Goal: Use online tool/utility: Utilize a website feature to perform a specific function

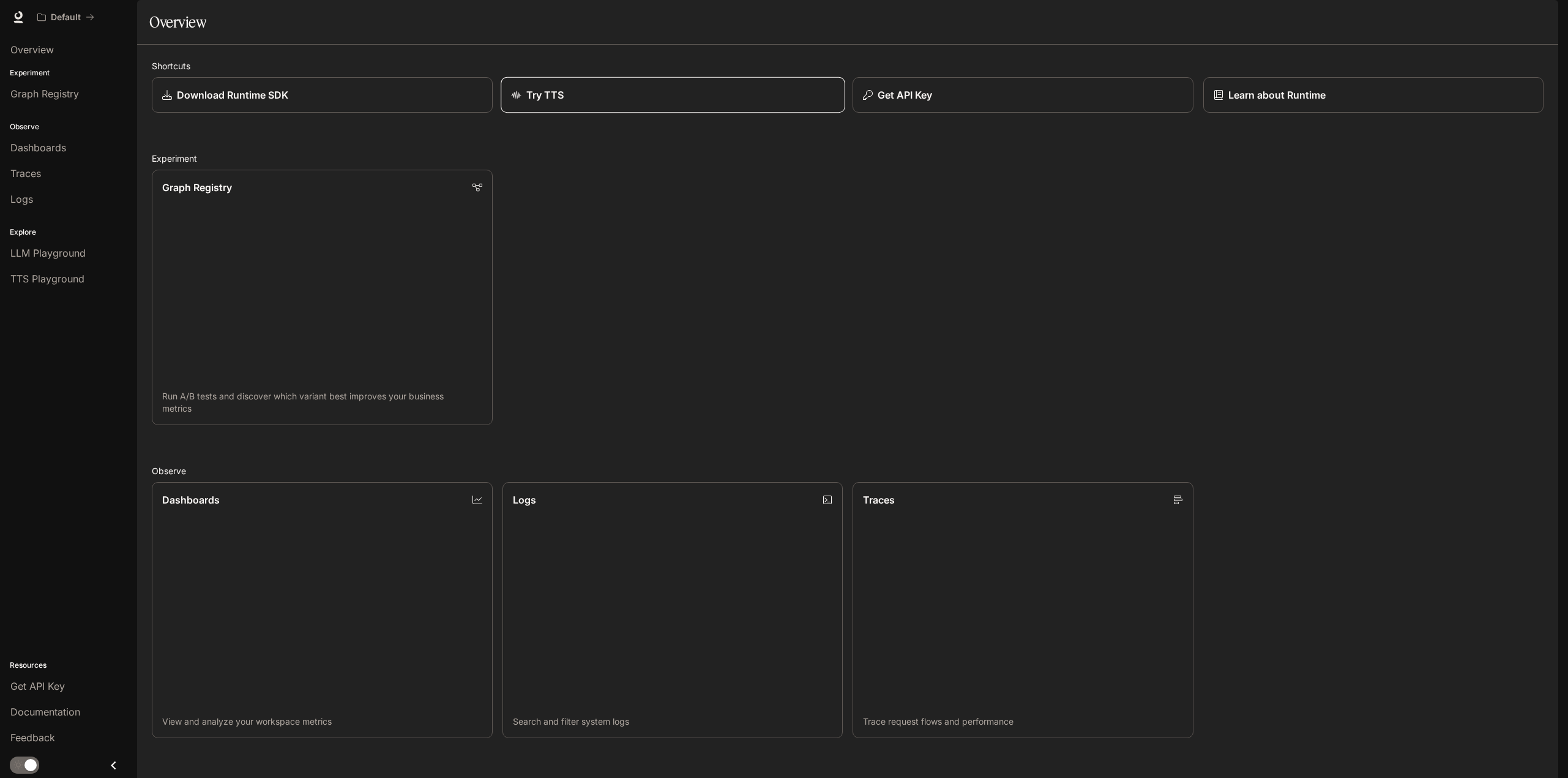
click at [638, 102] on div "Try TTS" at bounding box center [673, 95] width 323 height 14
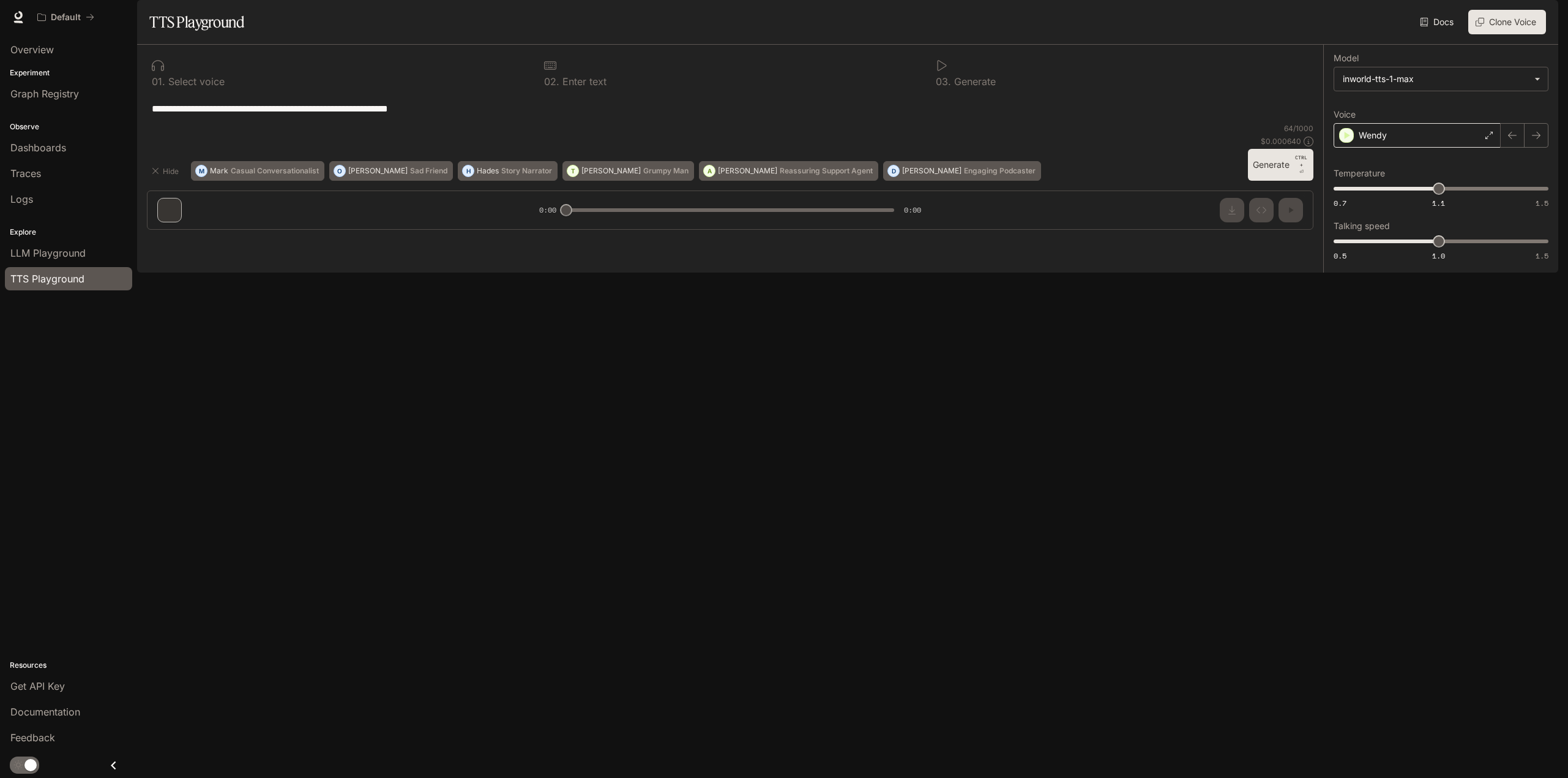
click at [1487, 139] on icon at bounding box center [1489, 135] width 7 height 7
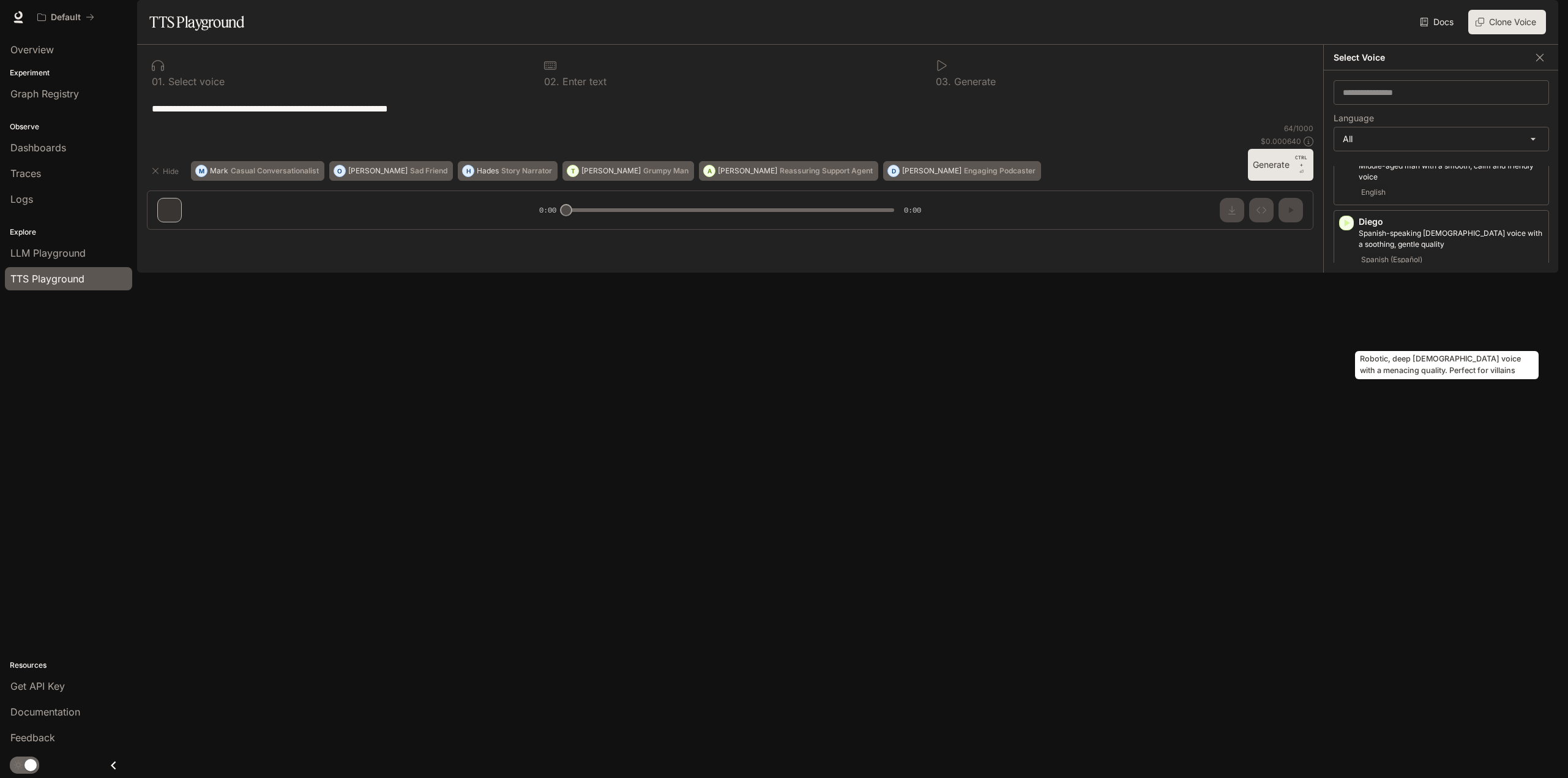
click at [1471, 317] on p "Robotic, deep [DEMOGRAPHIC_DATA] voice with a menacing quality. Perfect for vil…" at bounding box center [1451, 306] width 185 height 22
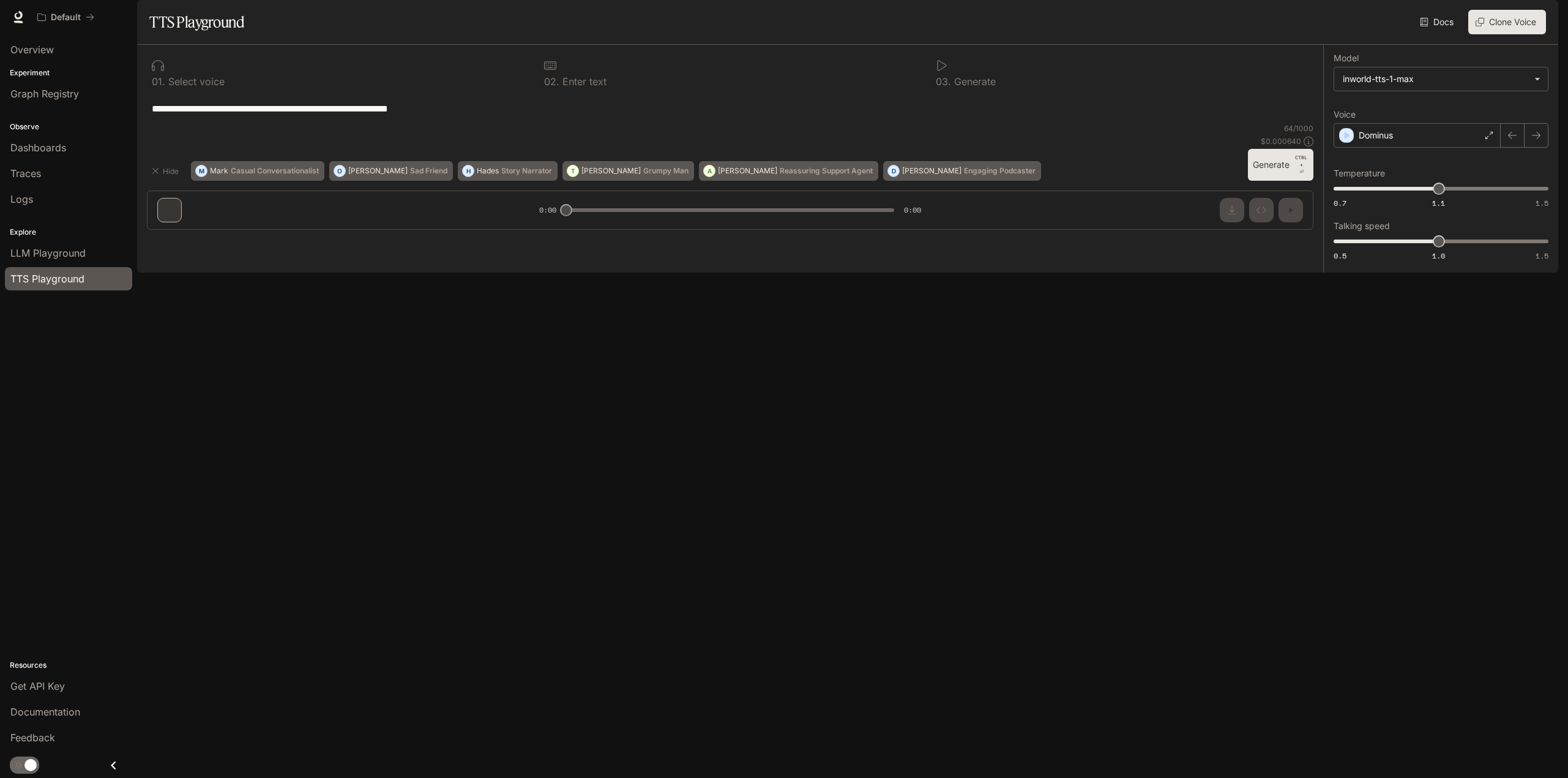
click at [1269, 180] on button "Generate CTRL + ⏎" at bounding box center [1280, 164] width 65 height 31
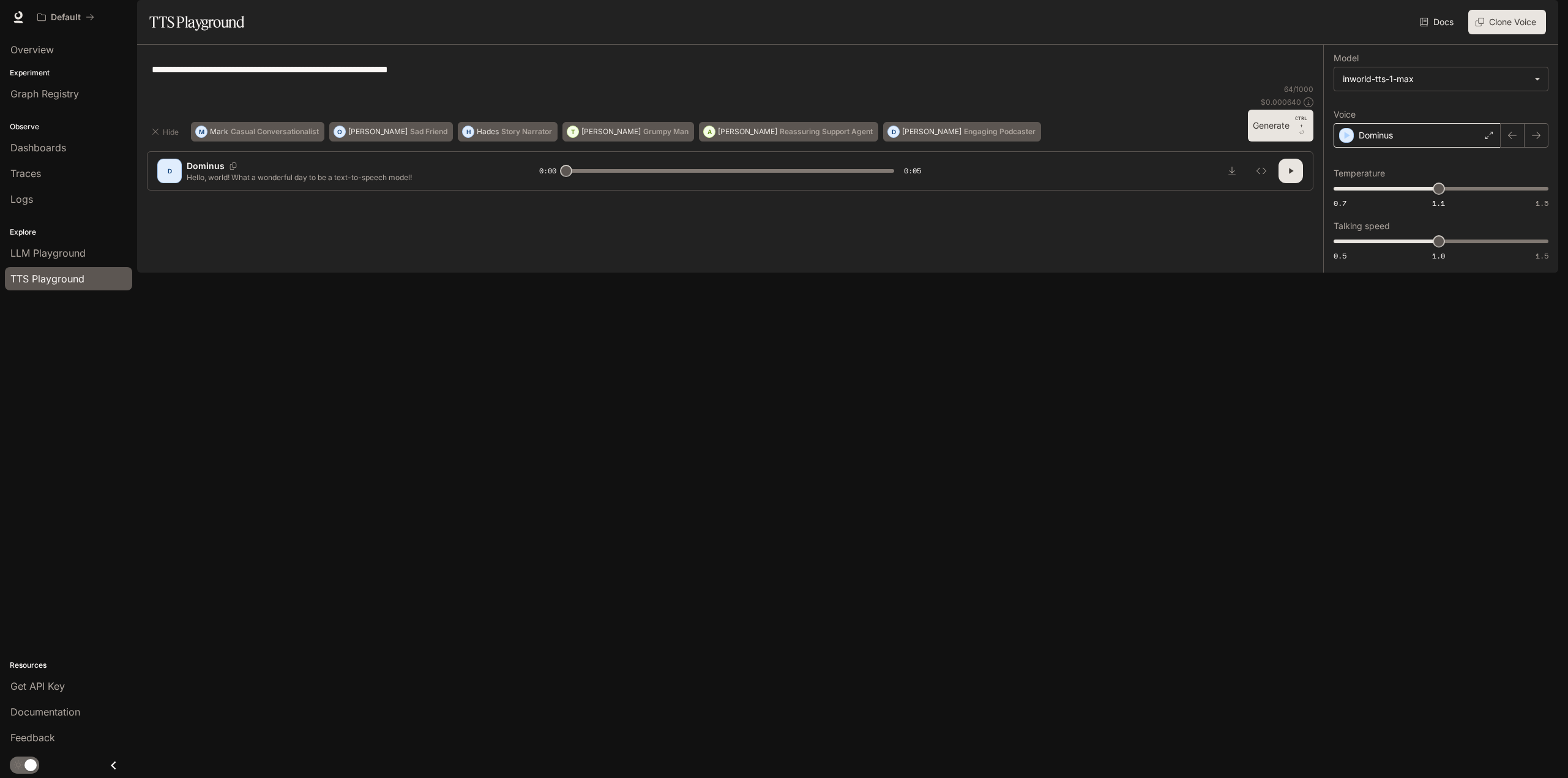
click at [1487, 139] on icon at bounding box center [1489, 135] width 7 height 7
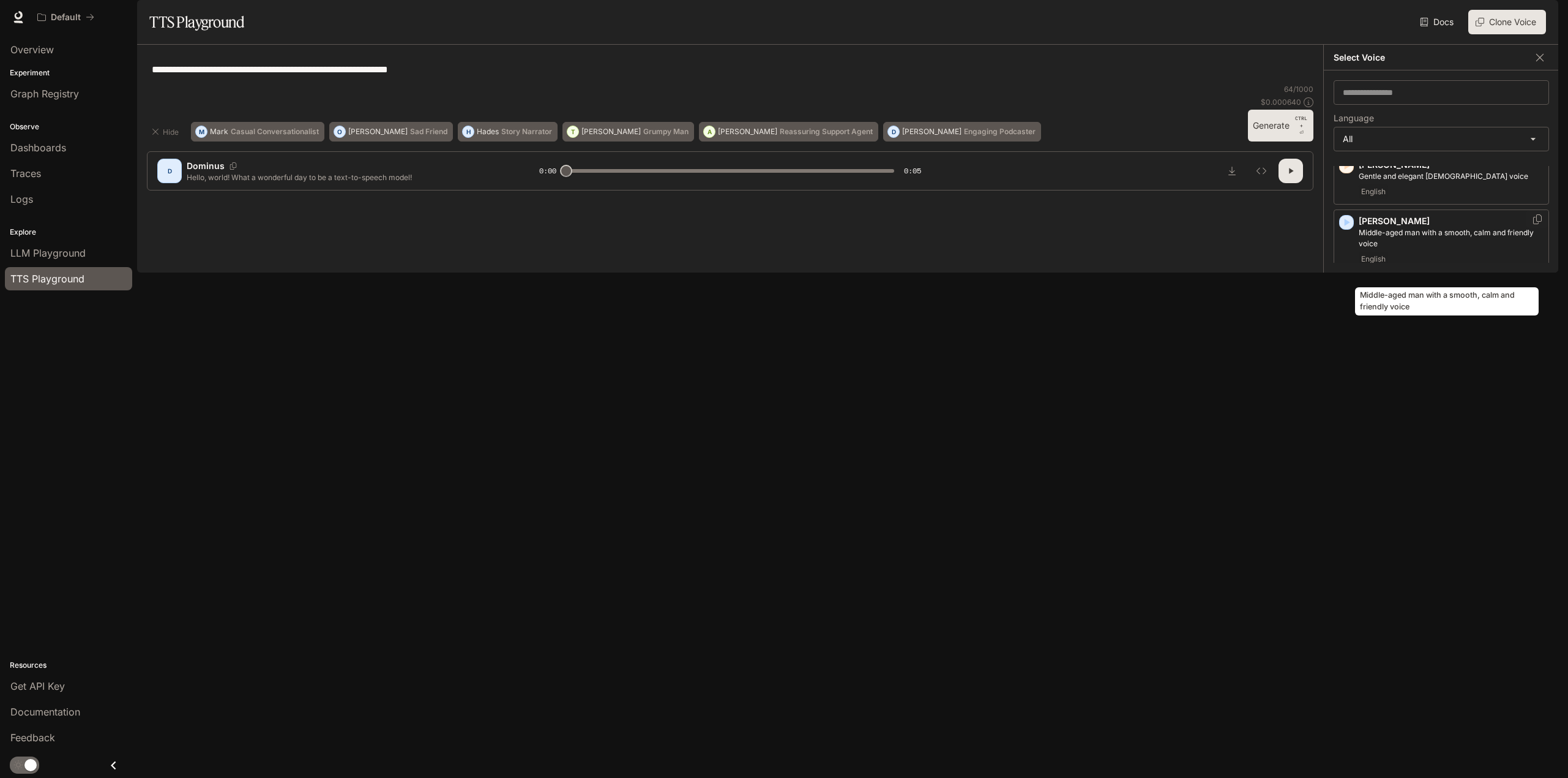
scroll to position [367, 0]
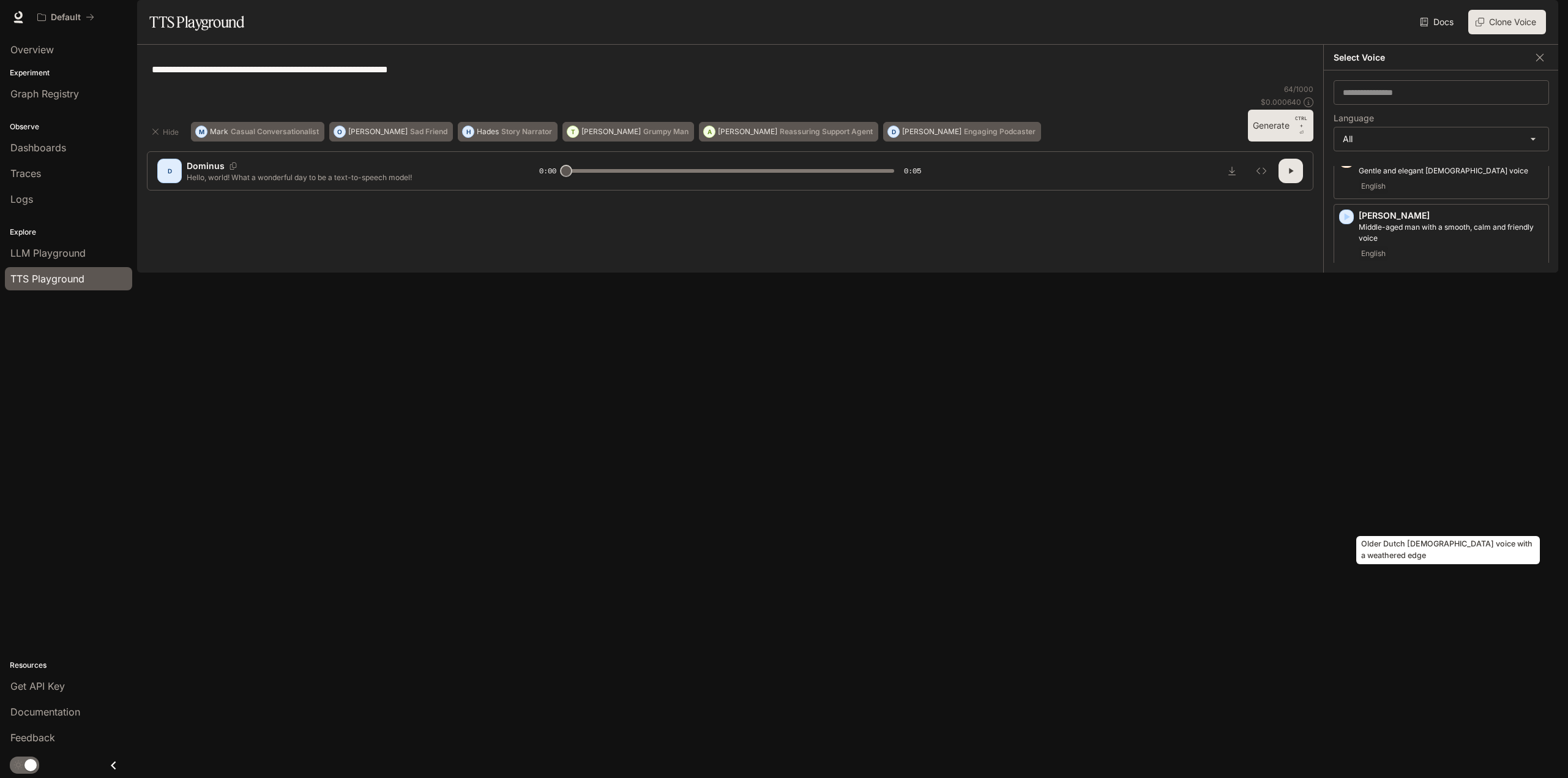
click at [1450, 535] on div "Older Dutch [DEMOGRAPHIC_DATA] voice with a weathered edge" at bounding box center [1448, 546] width 186 height 38
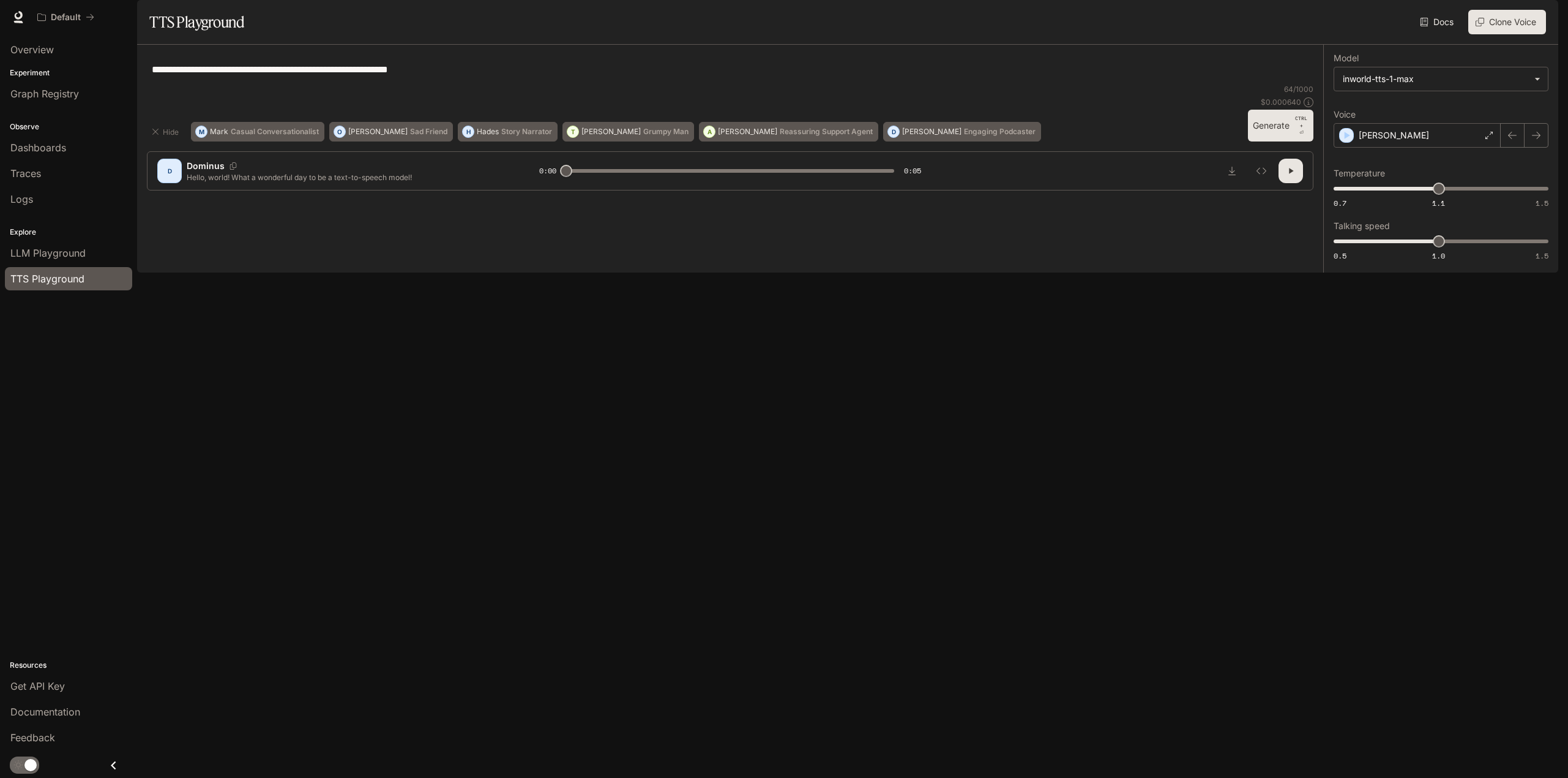
click at [1269, 142] on button "Generate CTRL + ⏎" at bounding box center [1280, 125] width 65 height 31
click at [1487, 139] on icon at bounding box center [1489, 135] width 7 height 7
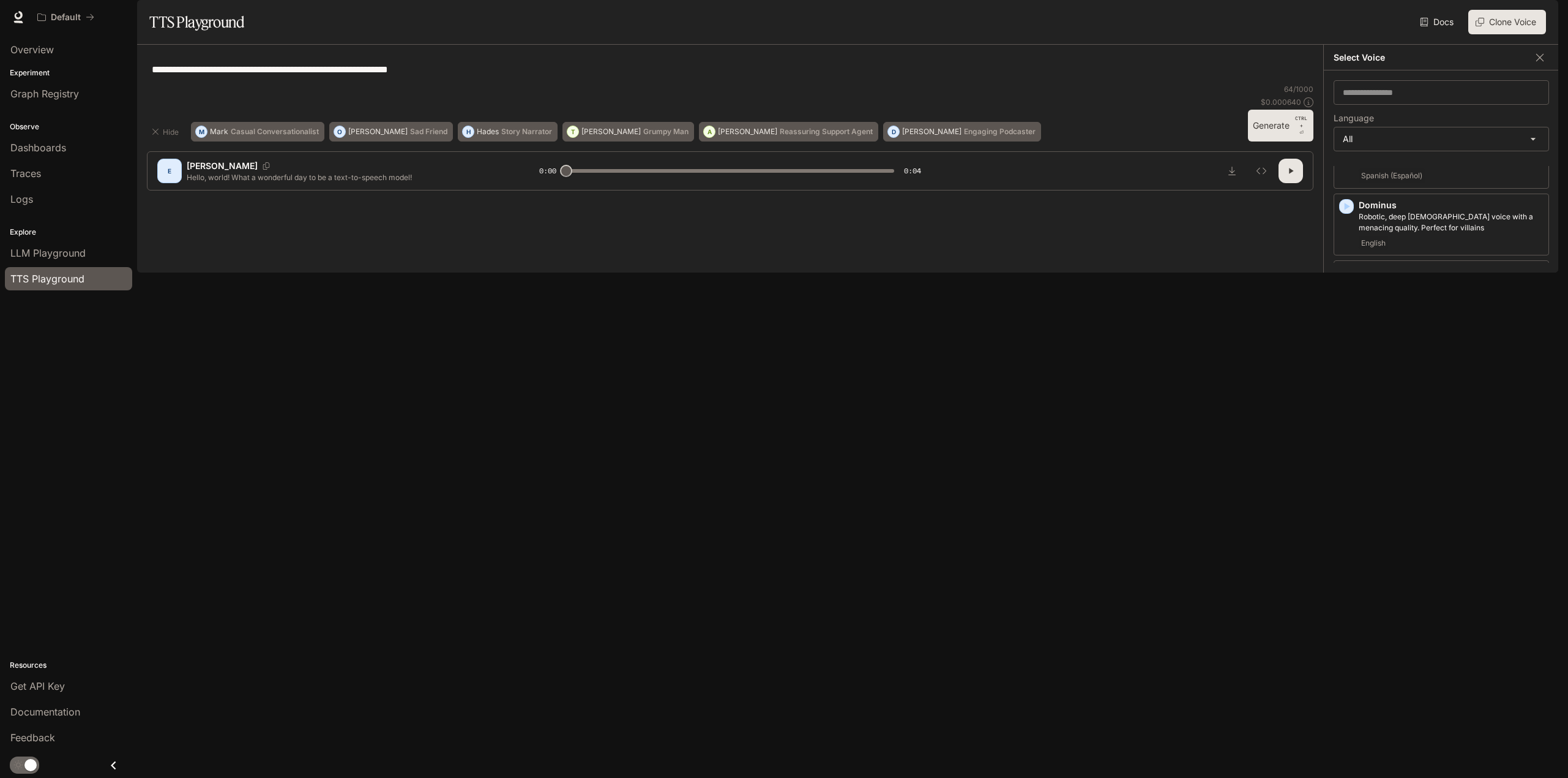
scroll to position [551, 0]
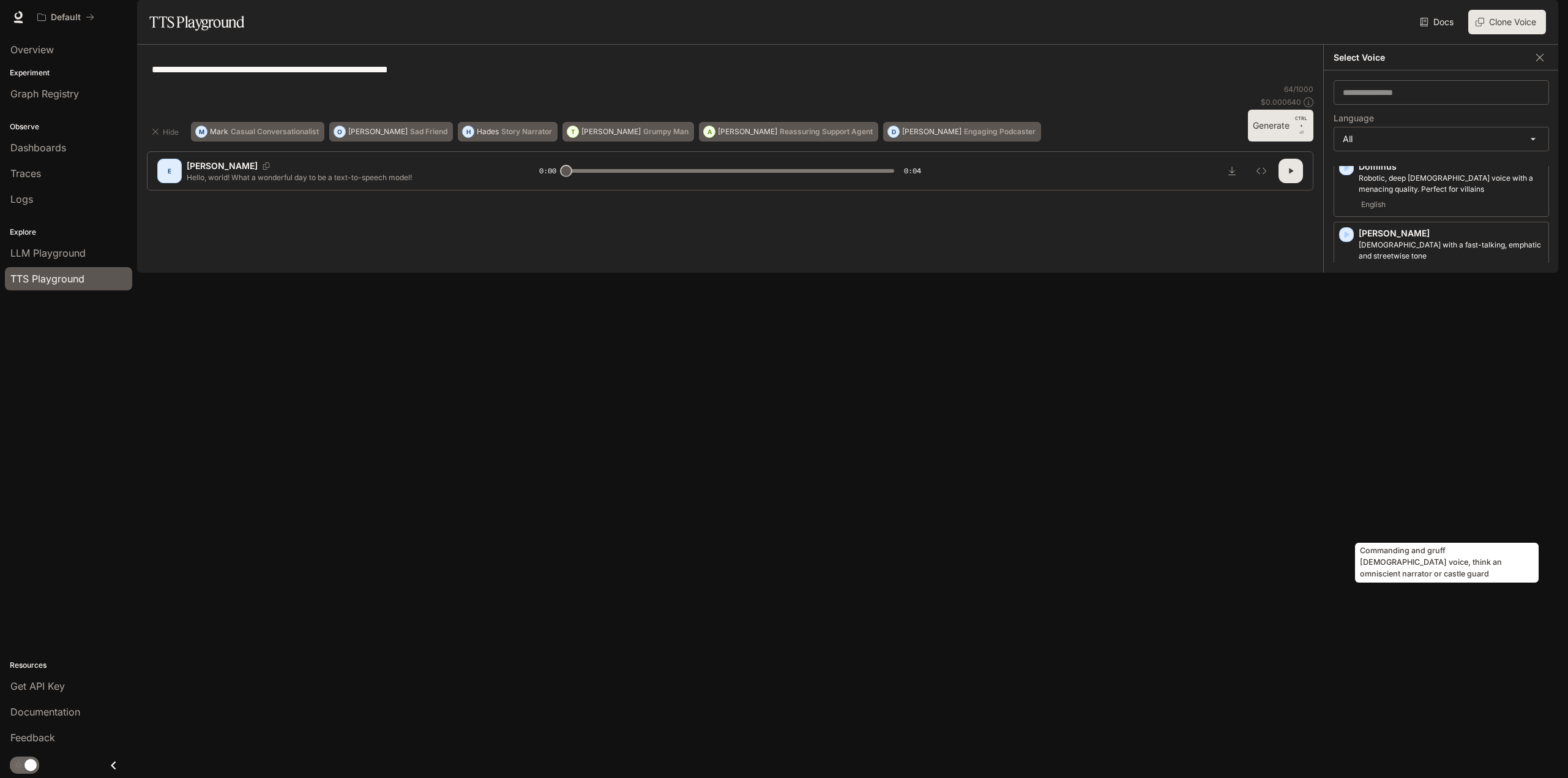
click at [1450, 524] on p "Commanding and gruff [DEMOGRAPHIC_DATA] voice, think an omniscient narrator or …" at bounding box center [1451, 520] width 185 height 22
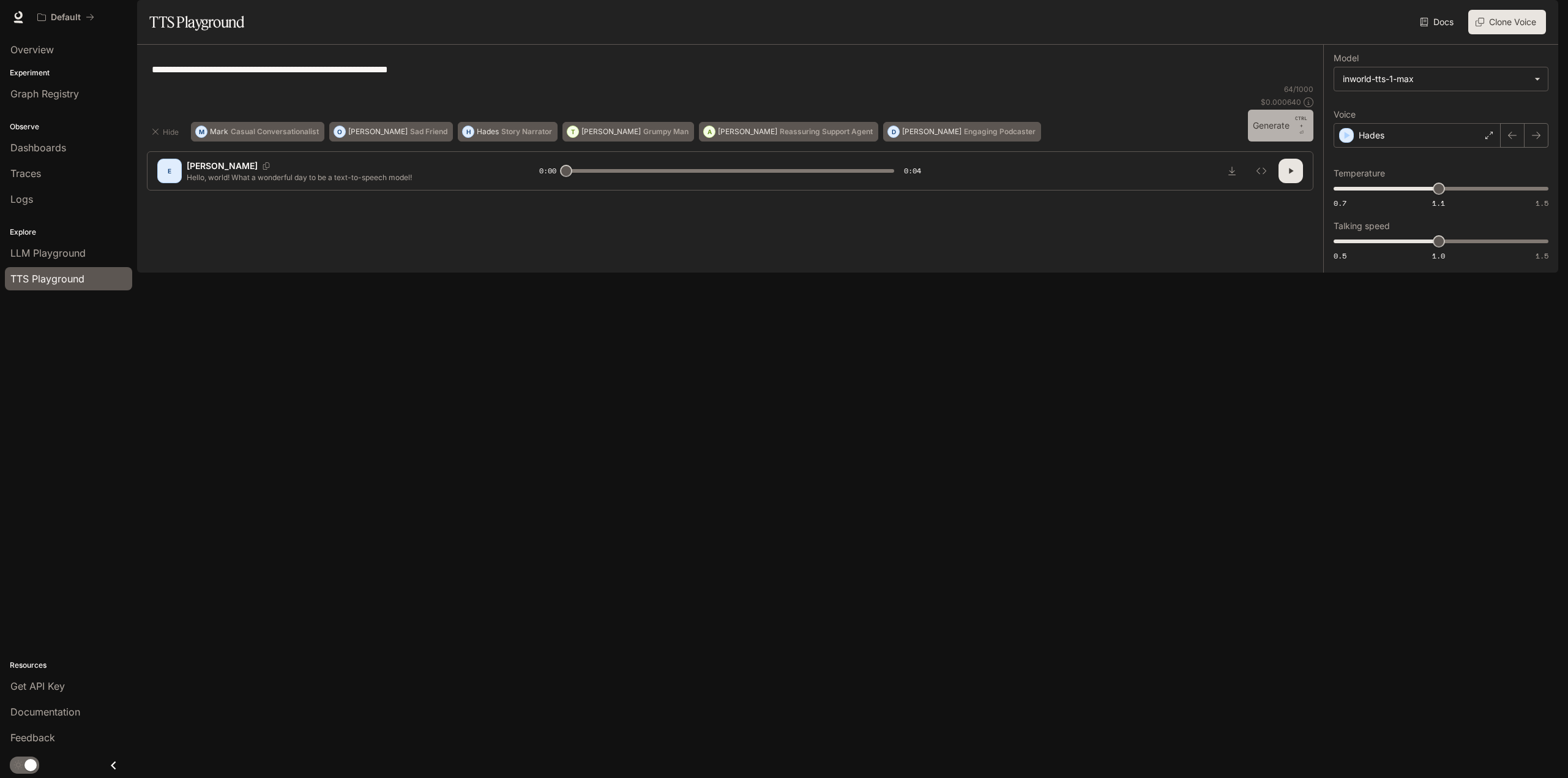
click at [1266, 142] on button "Generate CTRL + ⏎" at bounding box center [1280, 125] width 65 height 31
click at [1466, 147] on div "Hades" at bounding box center [1417, 135] width 167 height 24
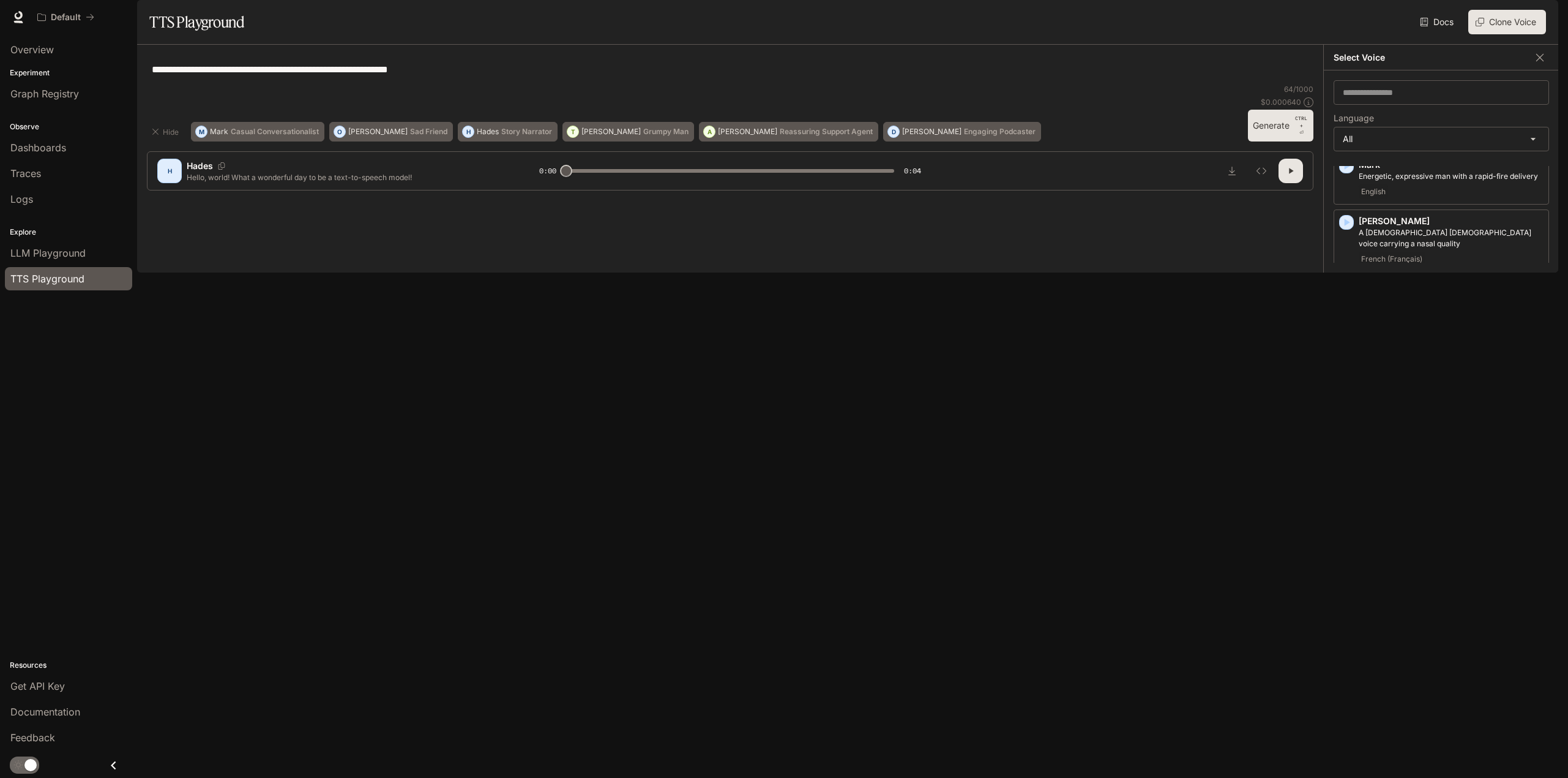
scroll to position [1715, 0]
click at [1442, 580] on p "[PERSON_NAME]" at bounding box center [1451, 586] width 185 height 13
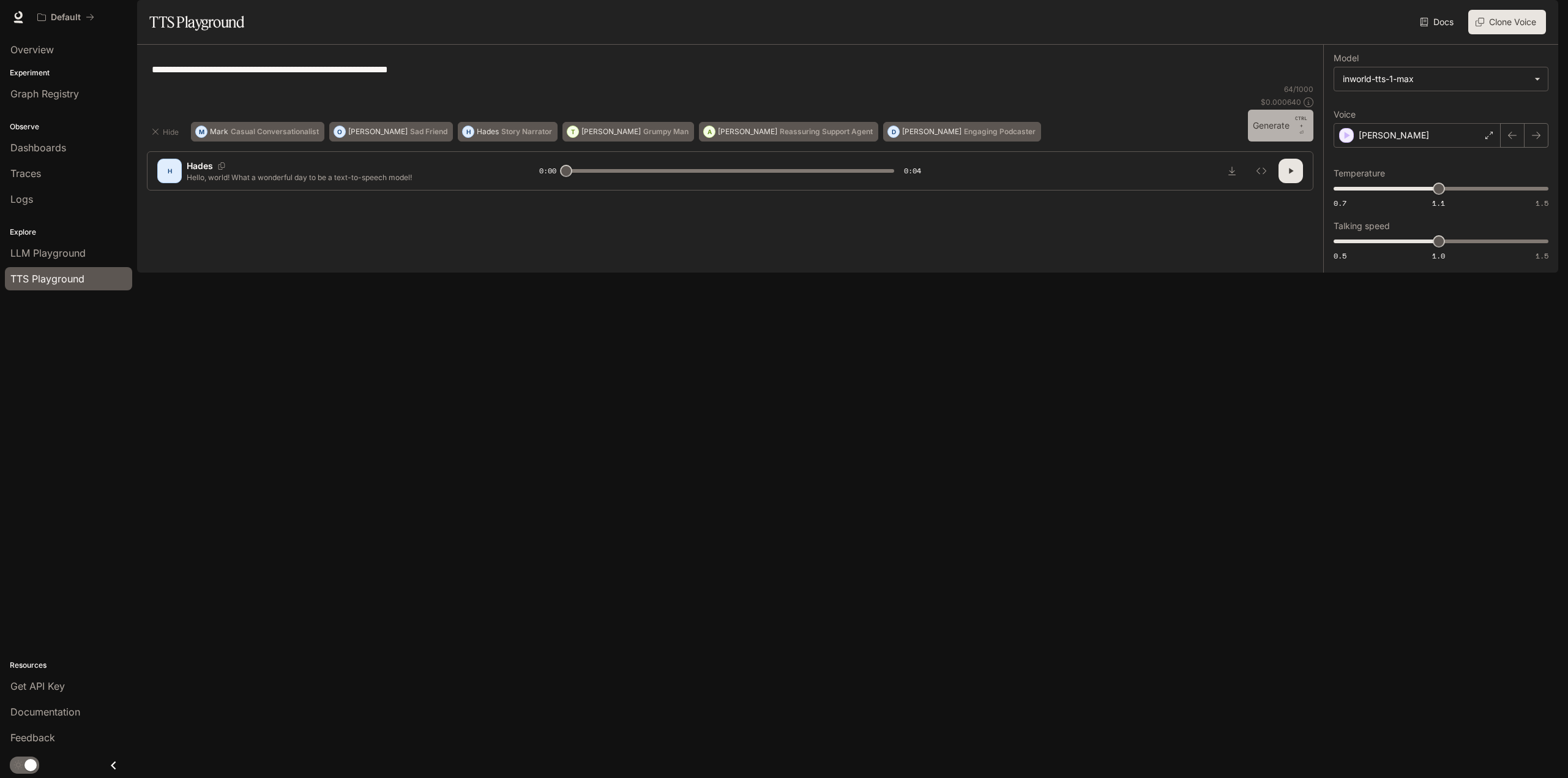
click at [1268, 142] on button "Generate CTRL + ⏎" at bounding box center [1280, 125] width 65 height 31
click at [1489, 139] on icon at bounding box center [1489, 135] width 7 height 7
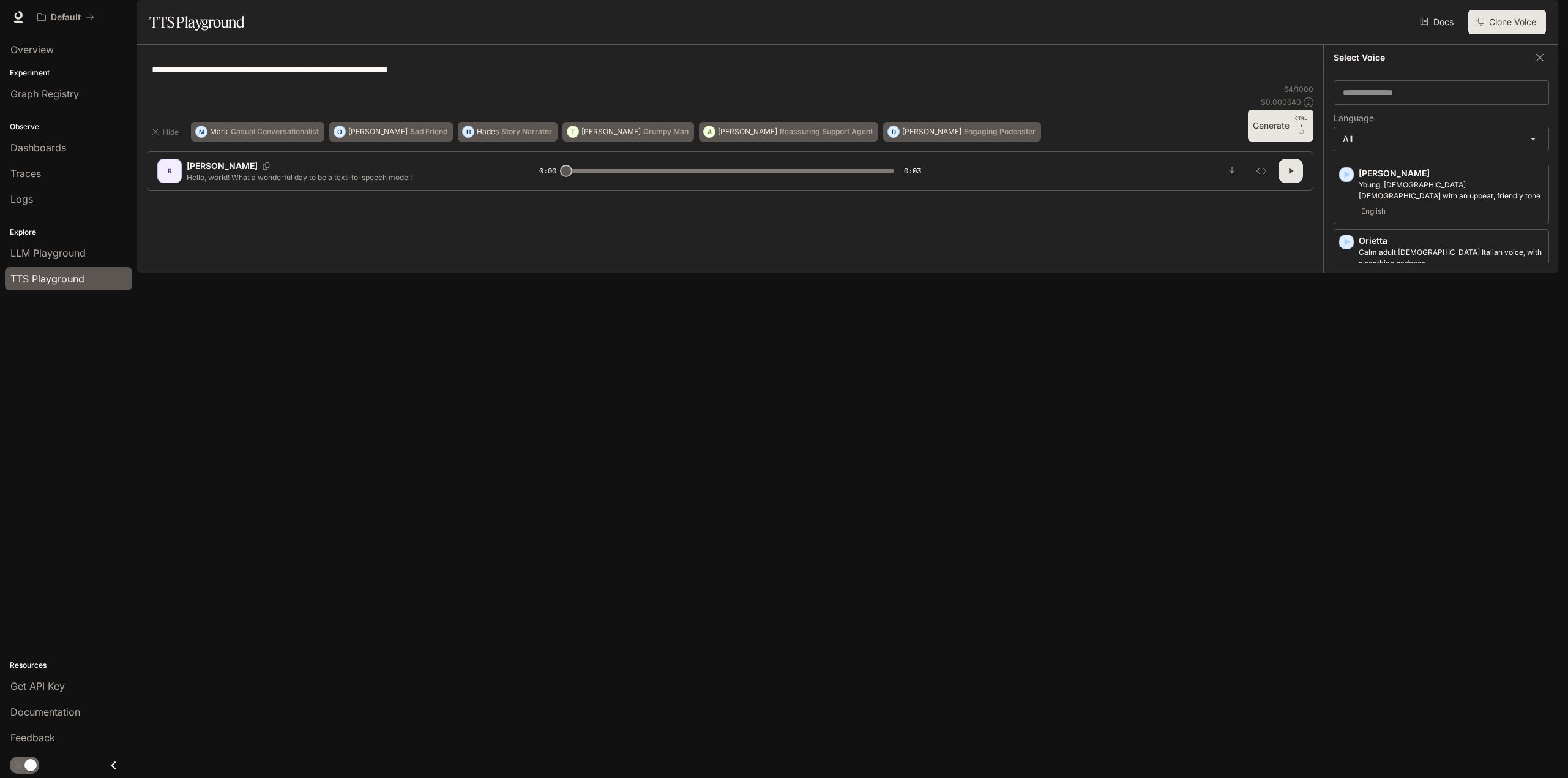
scroll to position [1960, 0]
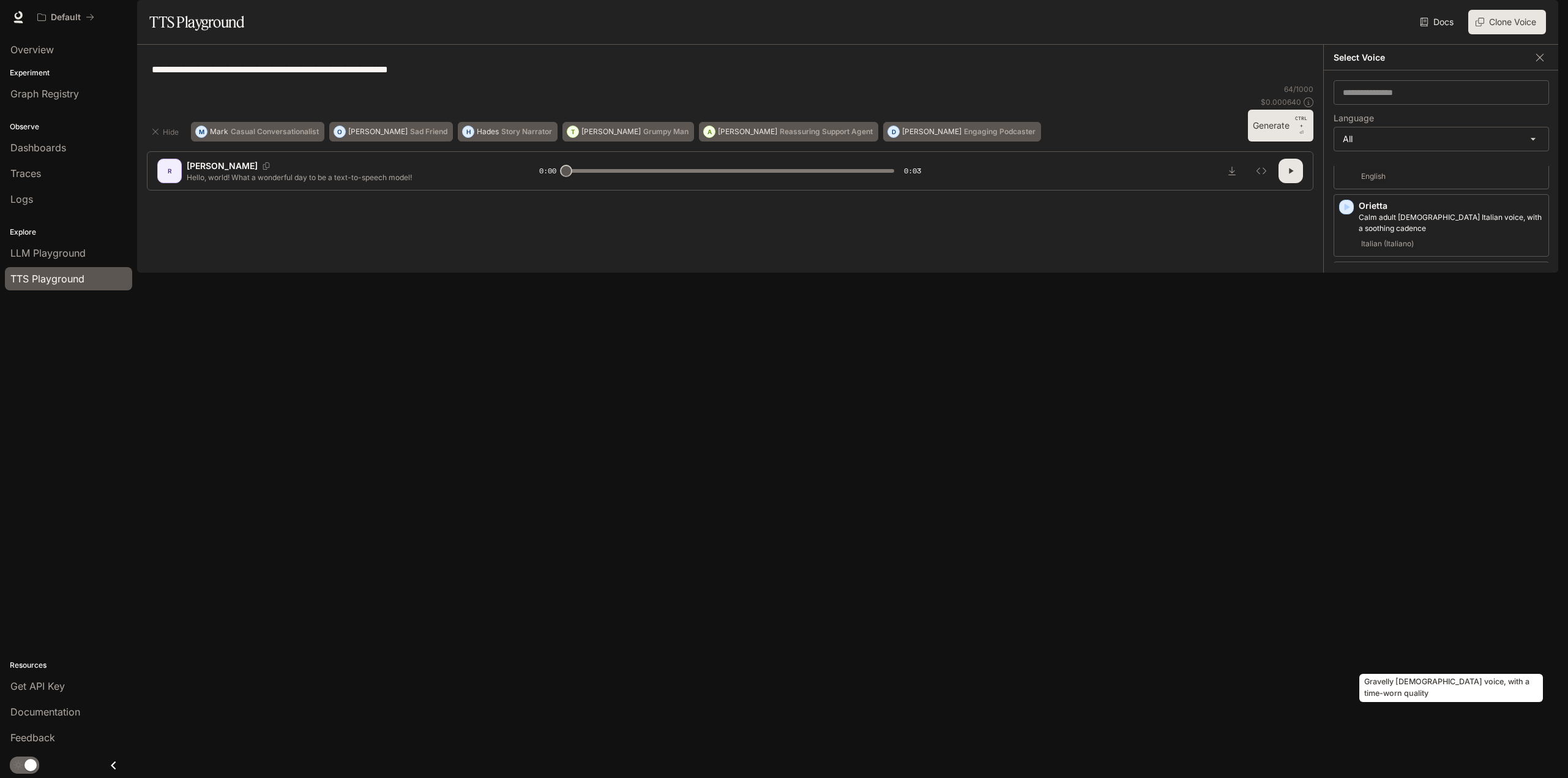
click at [1444, 750] on p "Gravelly [DEMOGRAPHIC_DATA] voice, with a time-worn quality" at bounding box center [1451, 761] width 185 height 22
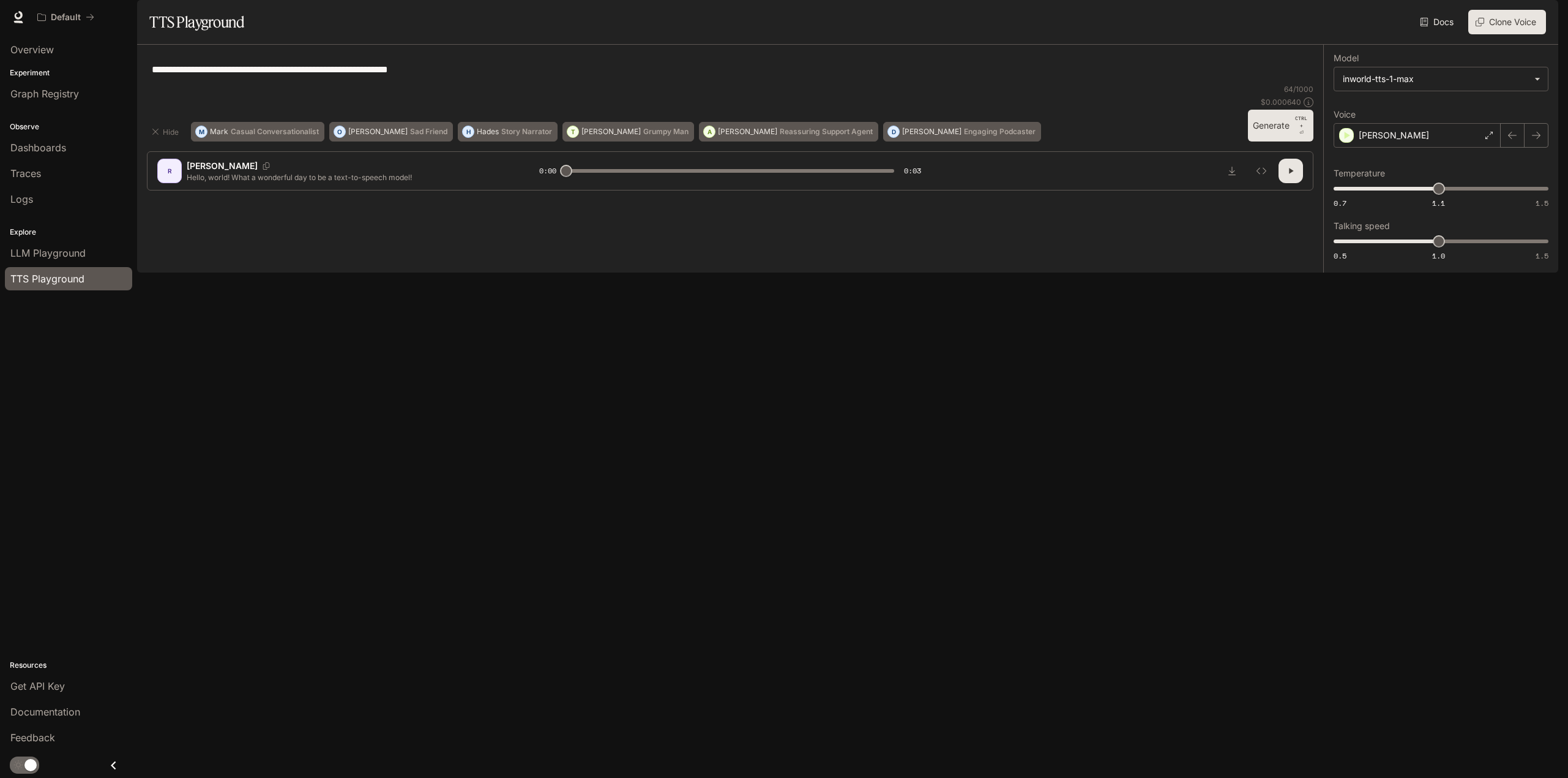
click at [1283, 142] on button "Generate CTRL + ⏎" at bounding box center [1280, 125] width 65 height 31
click at [1485, 147] on div "[PERSON_NAME]" at bounding box center [1417, 135] width 167 height 24
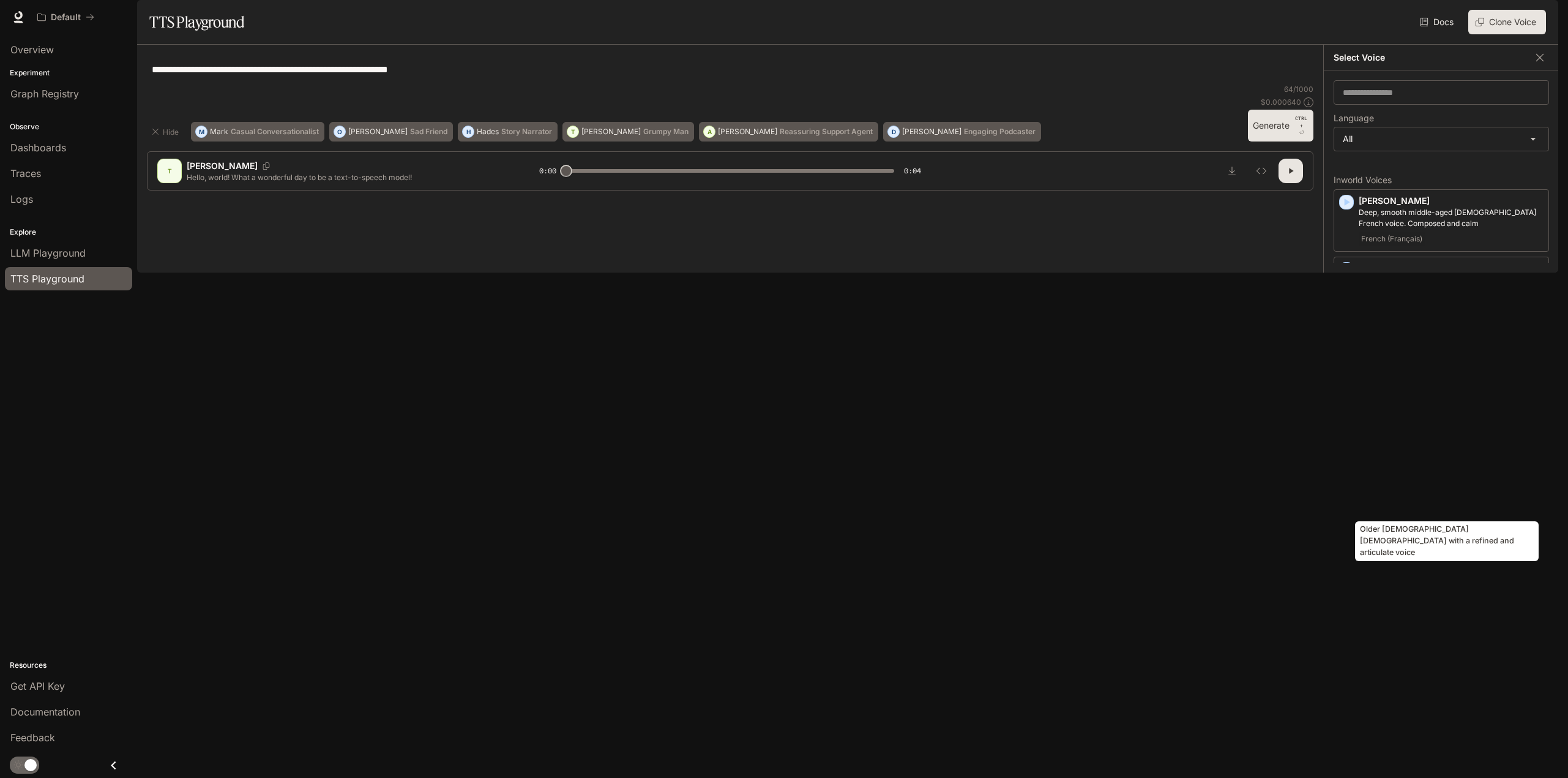
click at [1455, 487] on p "Older [DEMOGRAPHIC_DATA] [DEMOGRAPHIC_DATA] with a refined and articulate voice" at bounding box center [1451, 476] width 185 height 22
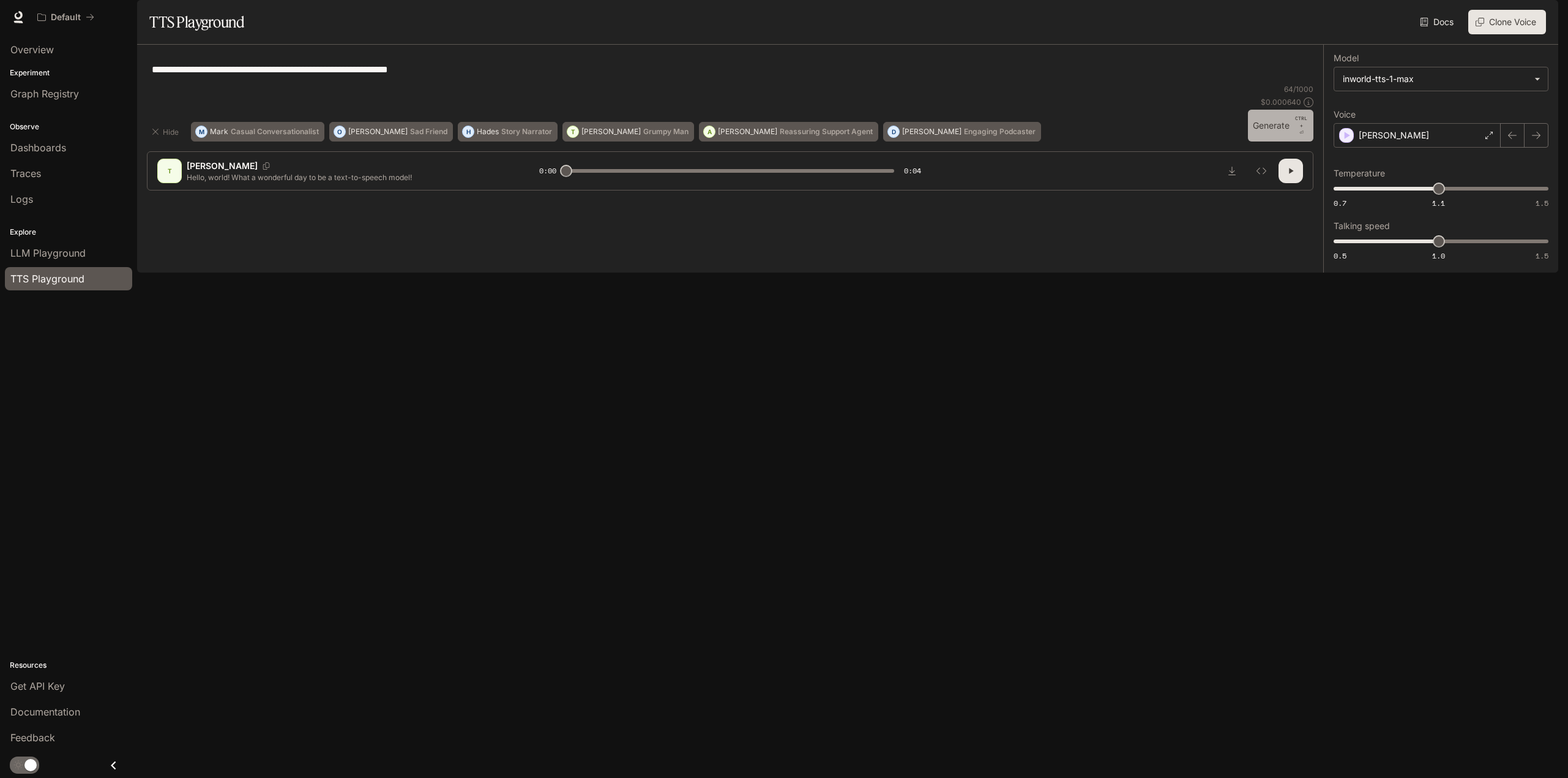
click at [1267, 142] on button "Generate CTRL + ⏎" at bounding box center [1280, 125] width 65 height 31
click at [1494, 147] on div "[PERSON_NAME]" at bounding box center [1417, 135] width 167 height 24
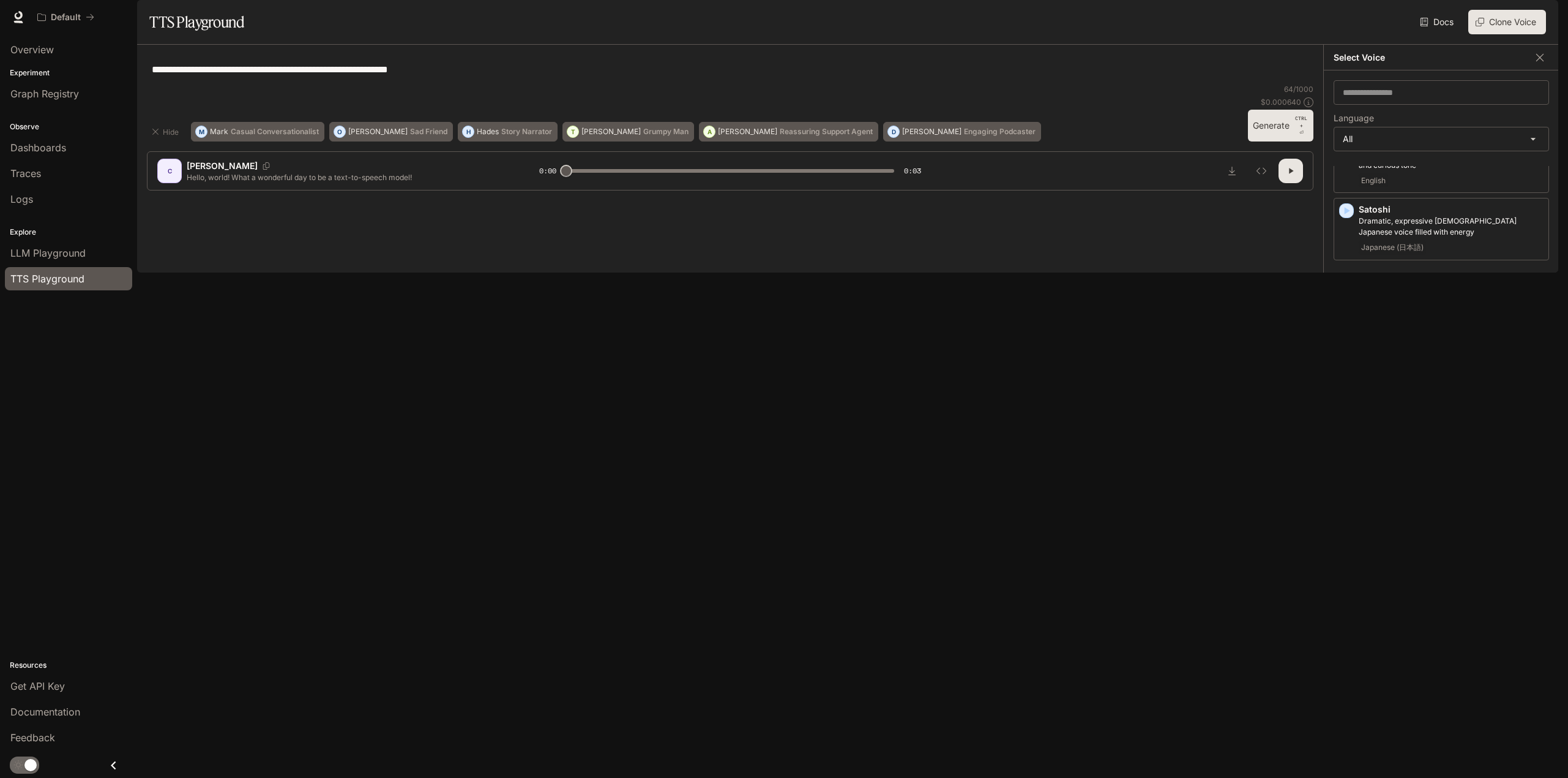
scroll to position [2311, 0]
click at [1449, 589] on div "[PERSON_NAME] A middle-aged [DEMOGRAPHIC_DATA] [DEMOGRAPHIC_DATA] voice Polish …" at bounding box center [1451, 614] width 185 height 51
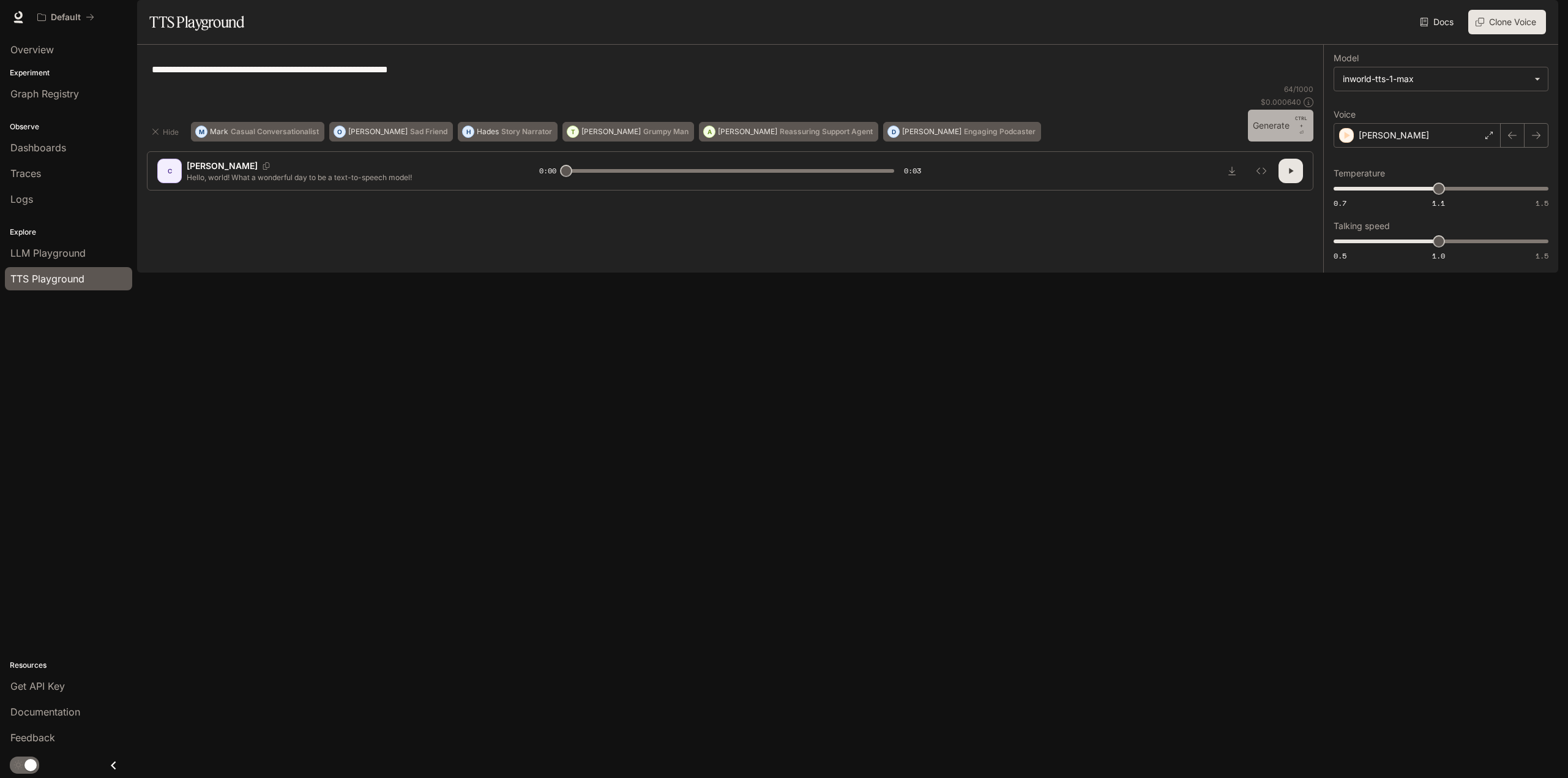
click at [1270, 142] on button "Generate CTRL + ⏎" at bounding box center [1280, 125] width 65 height 31
type input "*"
click at [1488, 139] on icon at bounding box center [1489, 135] width 7 height 7
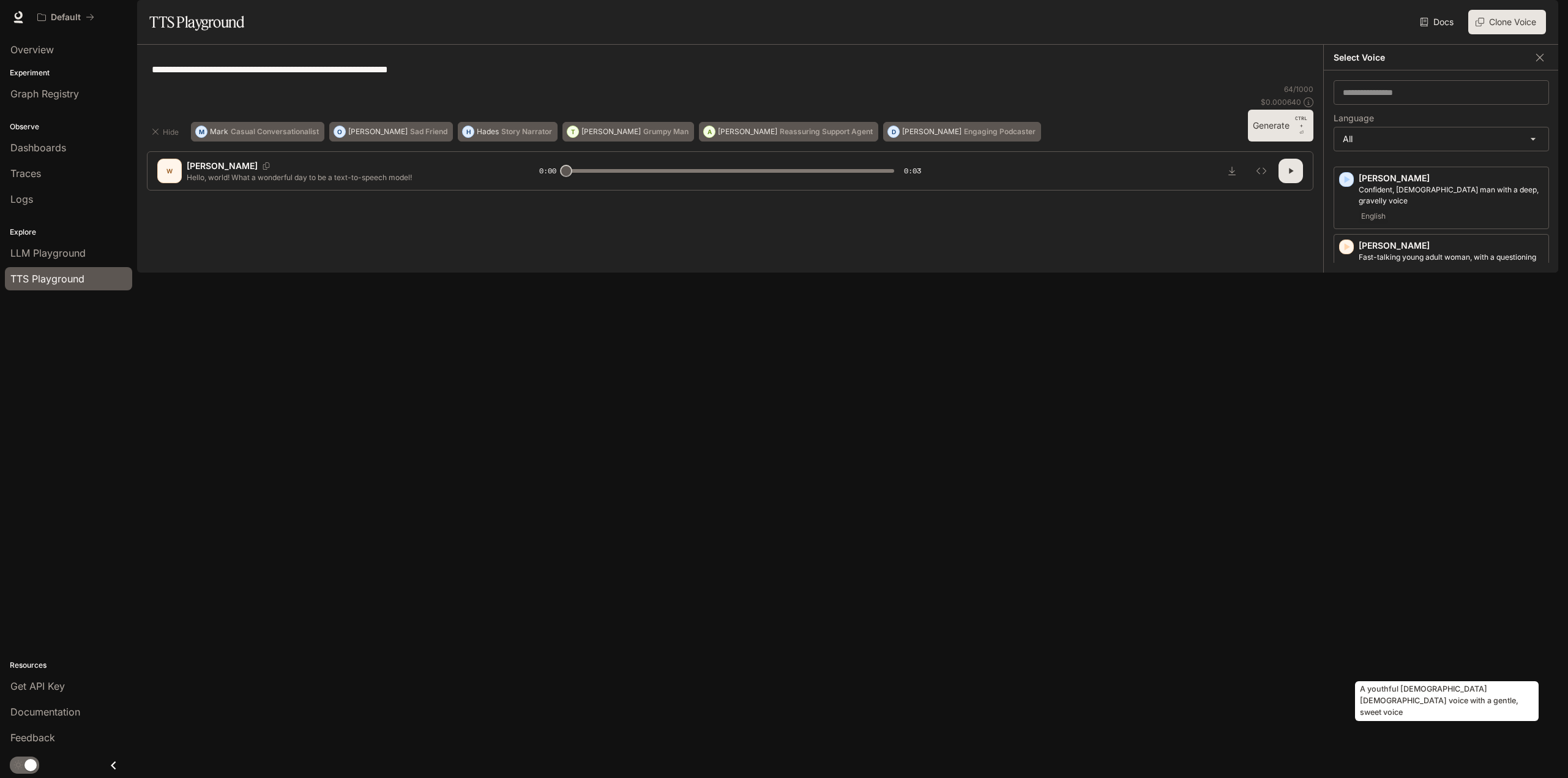
scroll to position [2189, 0]
